Goal: Task Accomplishment & Management: Manage account settings

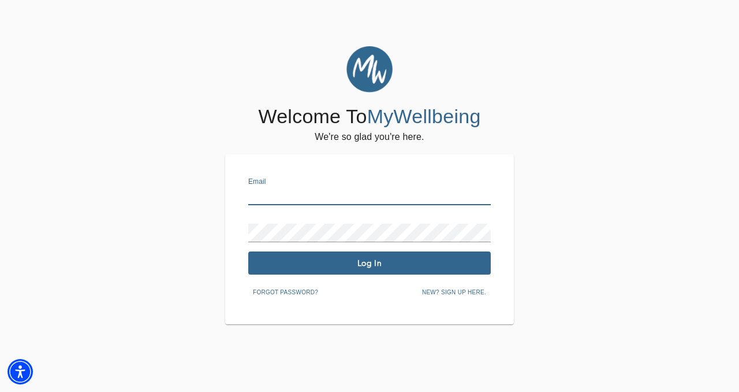
click at [320, 198] on input "text" at bounding box center [369, 196] width 243 height 18
type input "[PERSON_NAME][EMAIL_ADDRESS][DOMAIN_NAME]"
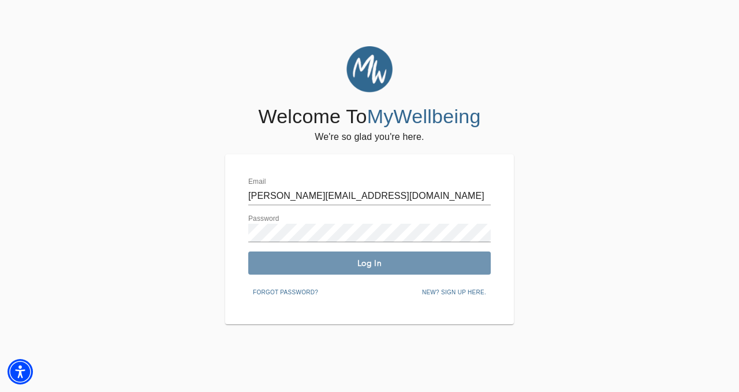
click at [375, 261] on span "Log In" at bounding box center [369, 263] width 233 height 11
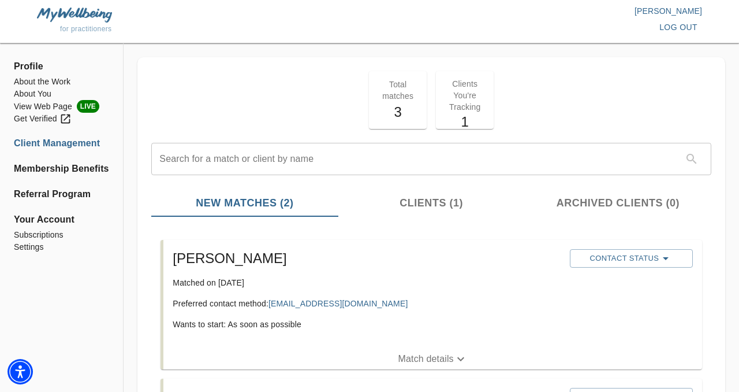
click at [400, 107] on h5 "3" at bounding box center [398, 112] width 44 height 18
click at [400, 92] on p "Total matches" at bounding box center [398, 90] width 44 height 23
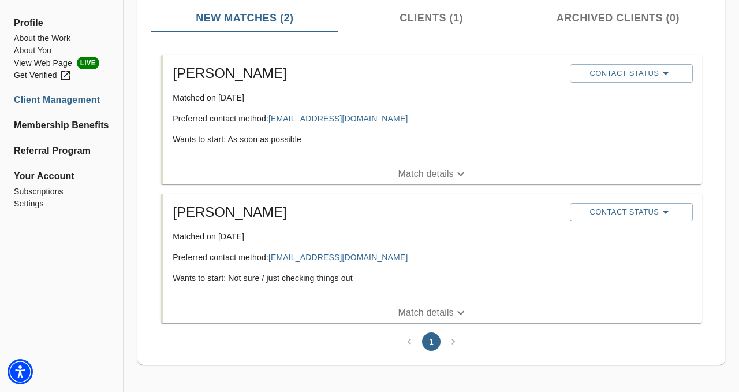
scroll to position [190, 0]
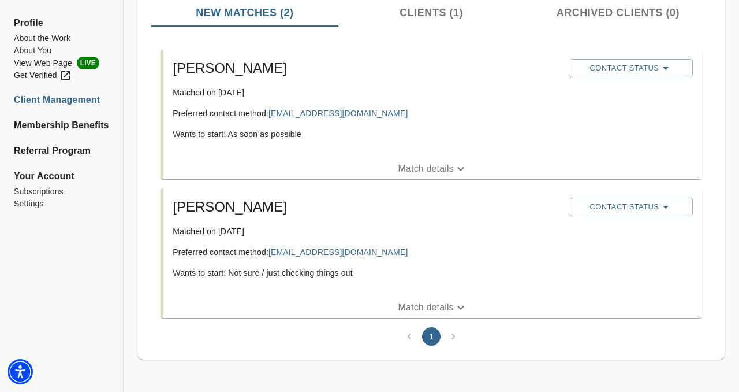
click at [444, 169] on p "Match details" at bounding box center [426, 169] width 55 height 14
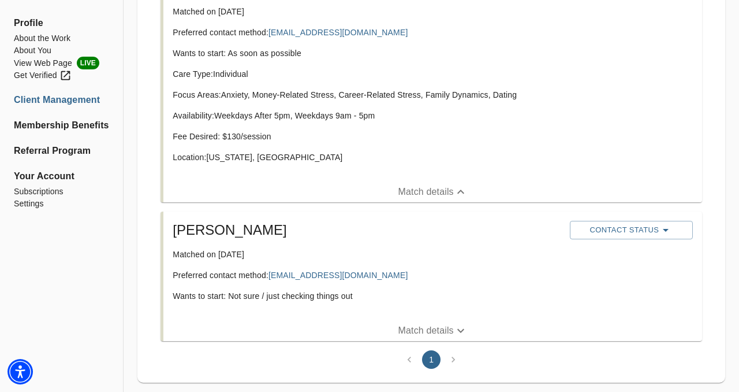
scroll to position [248, 0]
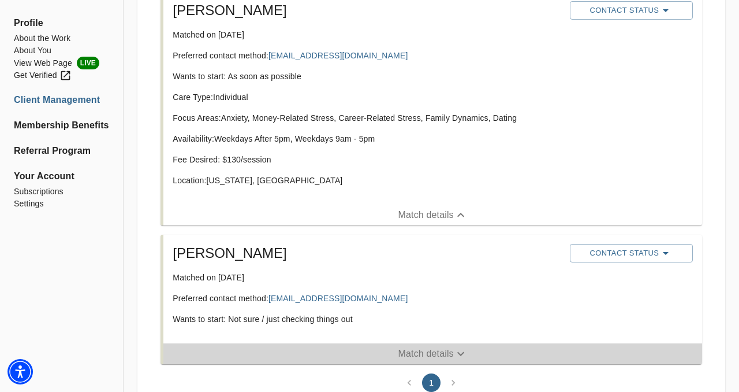
click at [406, 345] on button "Match details" at bounding box center [432, 353] width 539 height 21
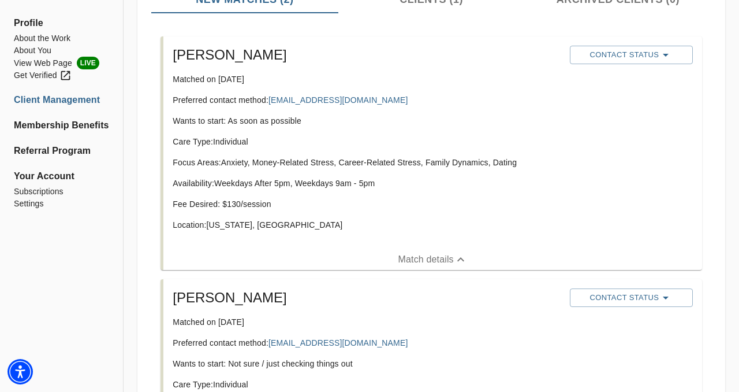
scroll to position [202, 0]
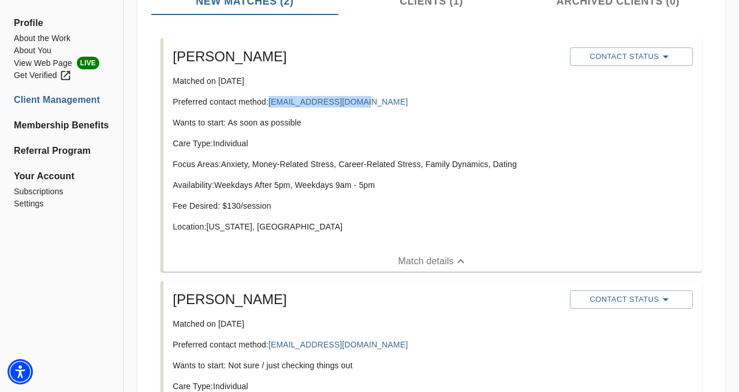
drag, startPoint x: 359, startPoint y: 102, endPoint x: 270, endPoint y: 105, distance: 89.0
click at [270, 105] on p "Preferred contact method: [EMAIL_ADDRESS][DOMAIN_NAME]" at bounding box center [367, 102] width 388 height 12
copy link "[EMAIL_ADDRESS][DOMAIN_NAME]"
click at [668, 52] on icon "button" at bounding box center [666, 57] width 14 height 14
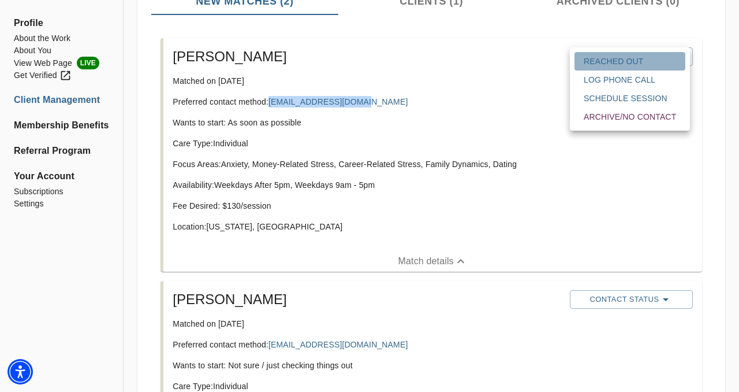
click at [645, 66] on span "Reached Out" at bounding box center [630, 61] width 92 height 12
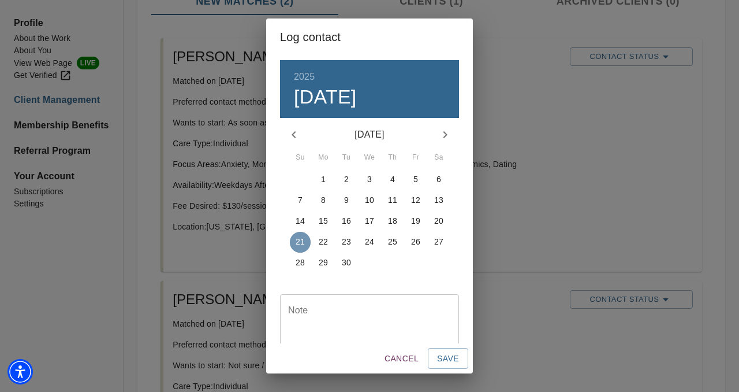
click at [298, 246] on p "21" at bounding box center [300, 242] width 9 height 12
click at [444, 359] on span "Save" at bounding box center [448, 358] width 22 height 14
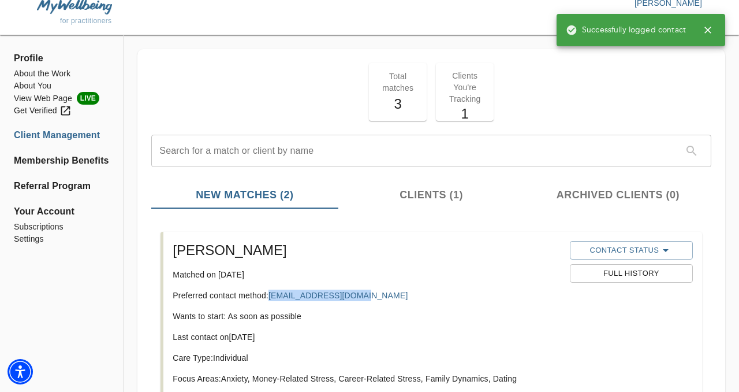
scroll to position [0, 0]
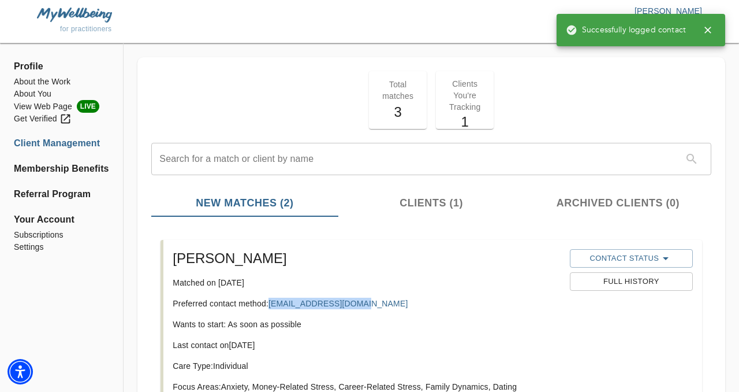
click at [59, 20] on img at bounding box center [74, 15] width 75 height 14
